Goal: Find specific page/section: Find specific page/section

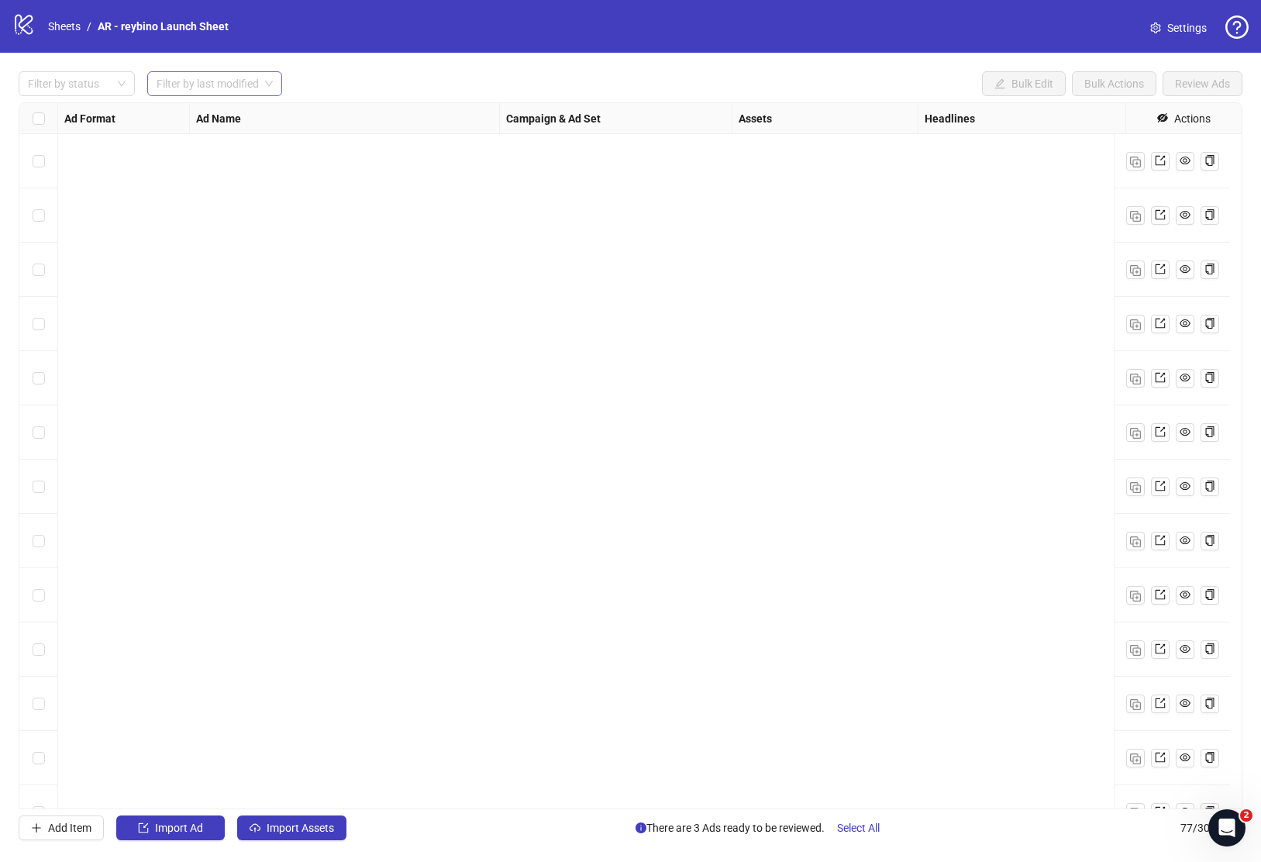
scroll to position [2215, 270]
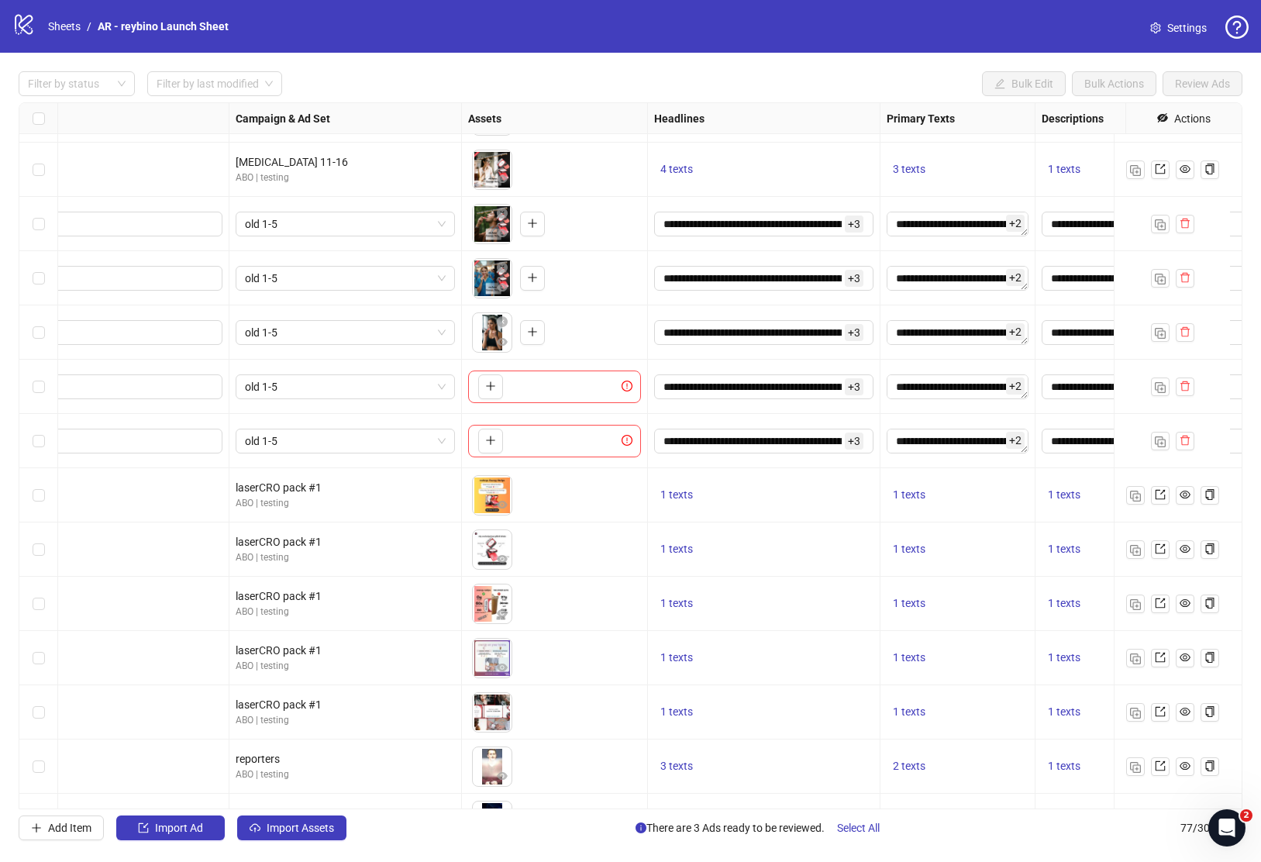
click at [50, 18] on li "Sheets" at bounding box center [64, 26] width 33 height 17
click at [68, 27] on link "Sheets" at bounding box center [64, 26] width 39 height 17
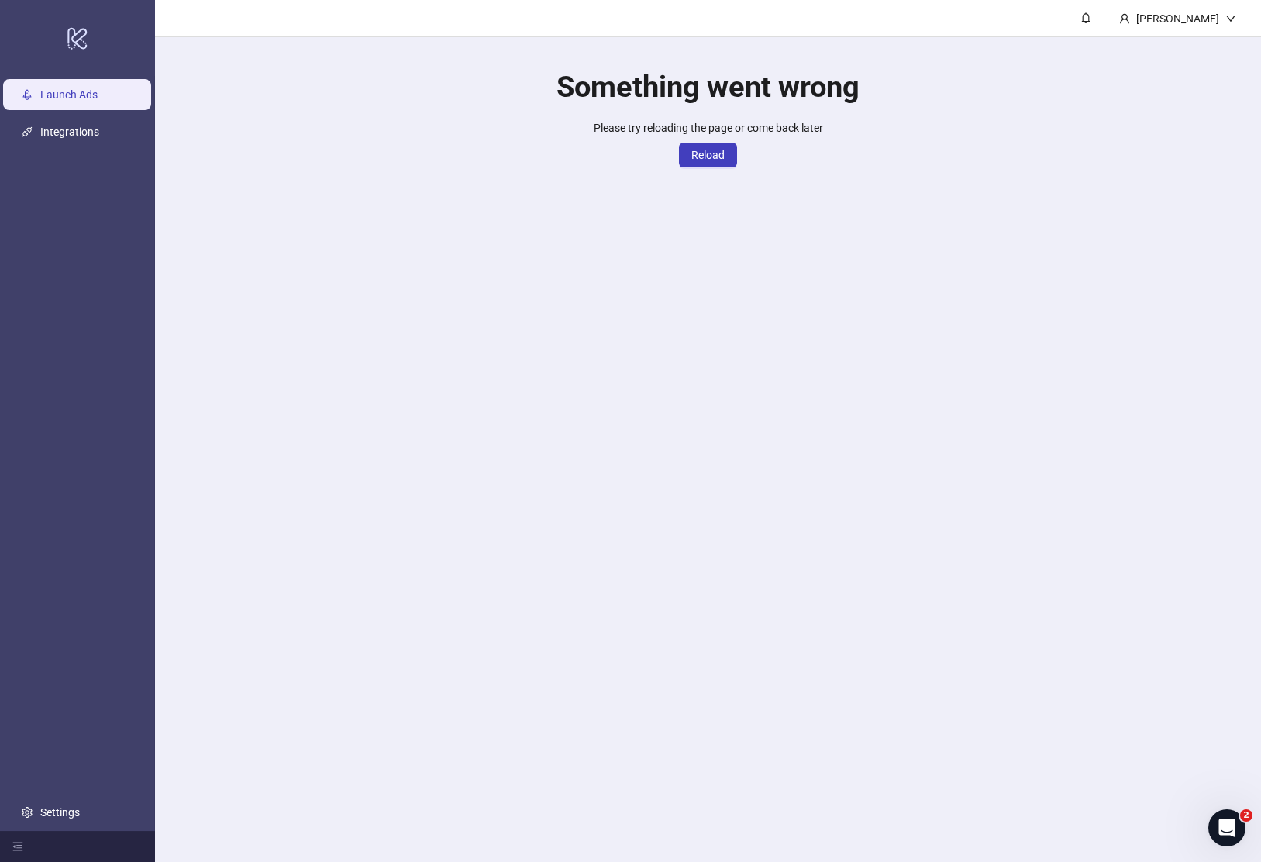
click at [721, 139] on div "Please try reloading the page or come back later Reload" at bounding box center [707, 143] width 229 height 48
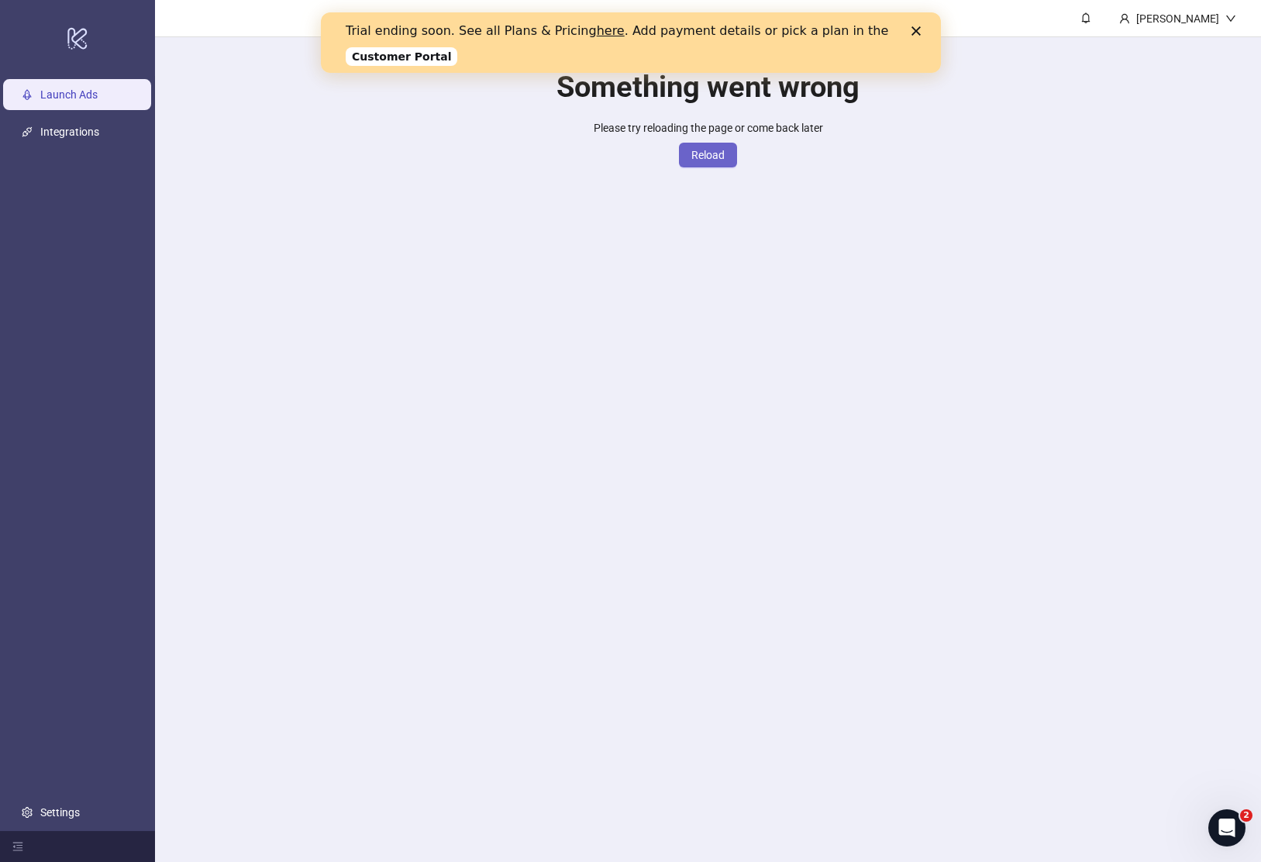
click at [711, 157] on span "Reload" at bounding box center [707, 155] width 33 height 12
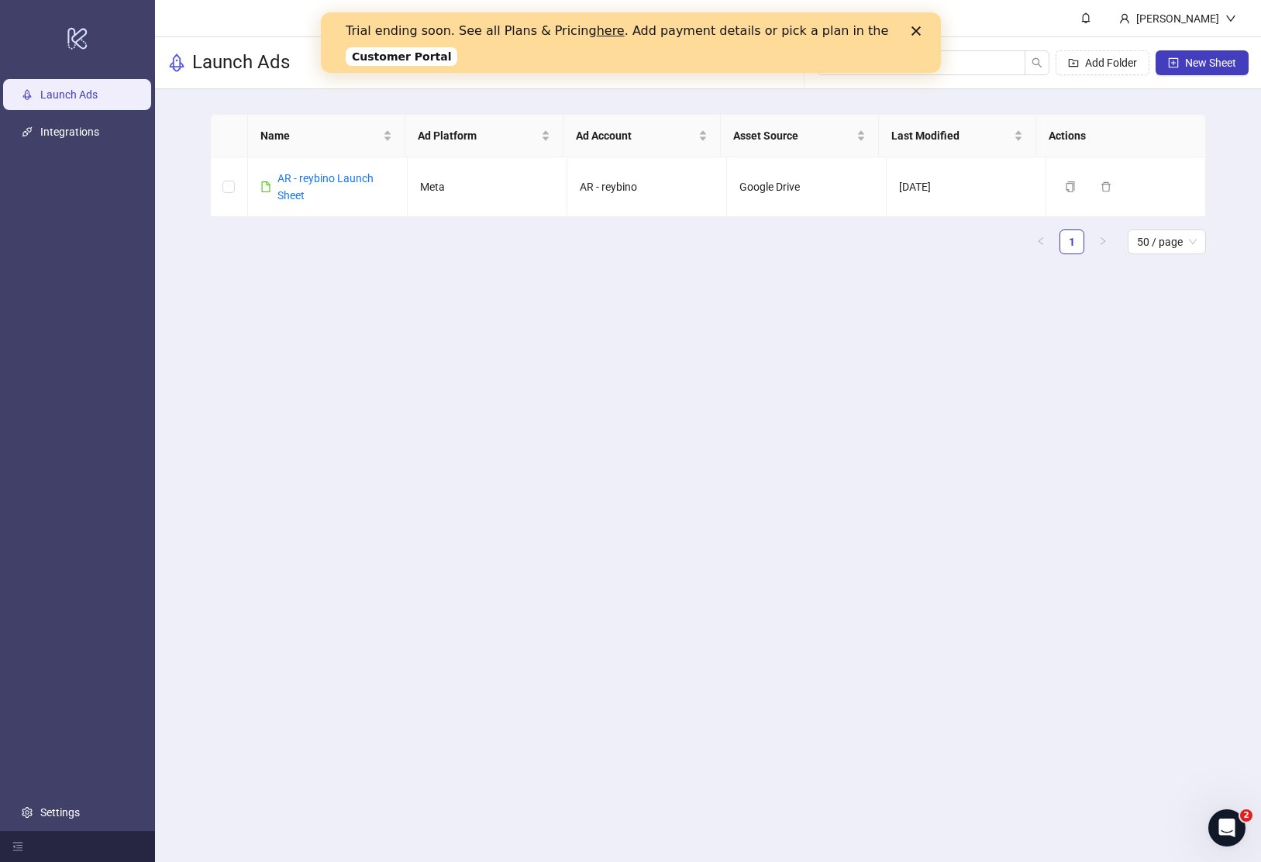
click at [376, 55] on link "Customer Portal" at bounding box center [401, 56] width 112 height 19
